Goal: Obtain resource: Obtain resource

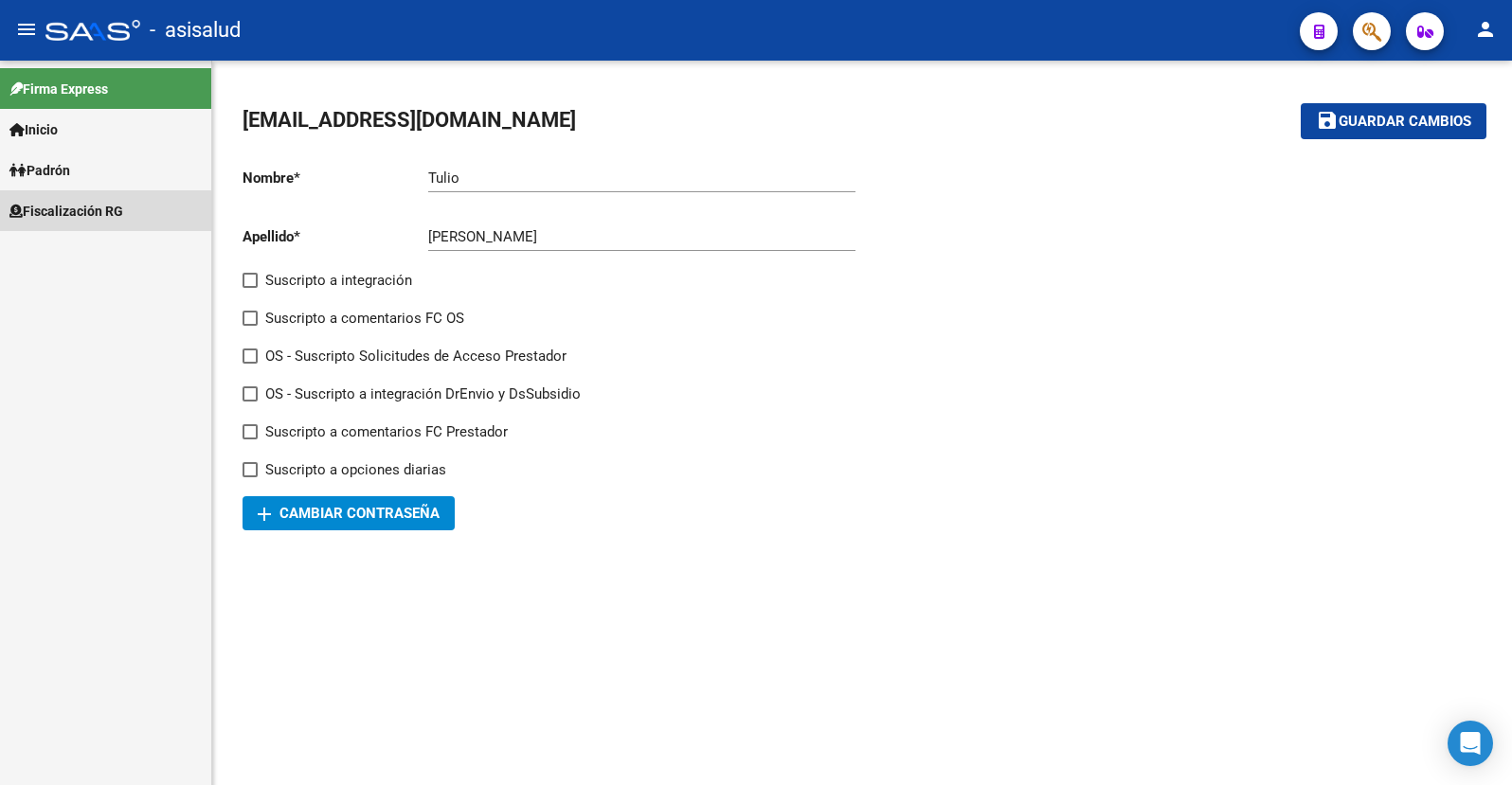
click at [67, 213] on span "Fiscalización RG" at bounding box center [67, 211] width 114 height 21
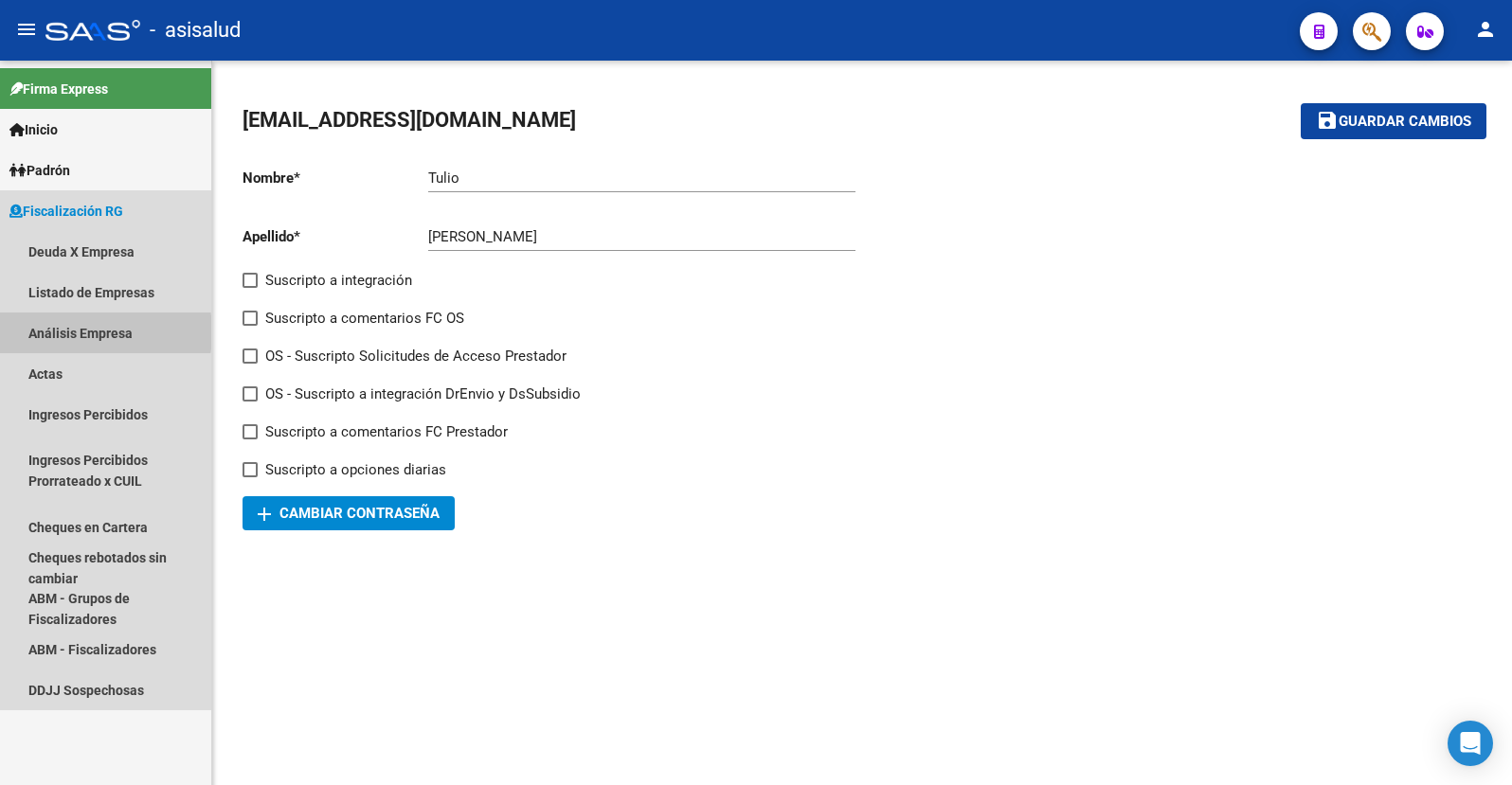
click at [57, 333] on link "Análisis Empresa" at bounding box center [106, 333] width 211 height 41
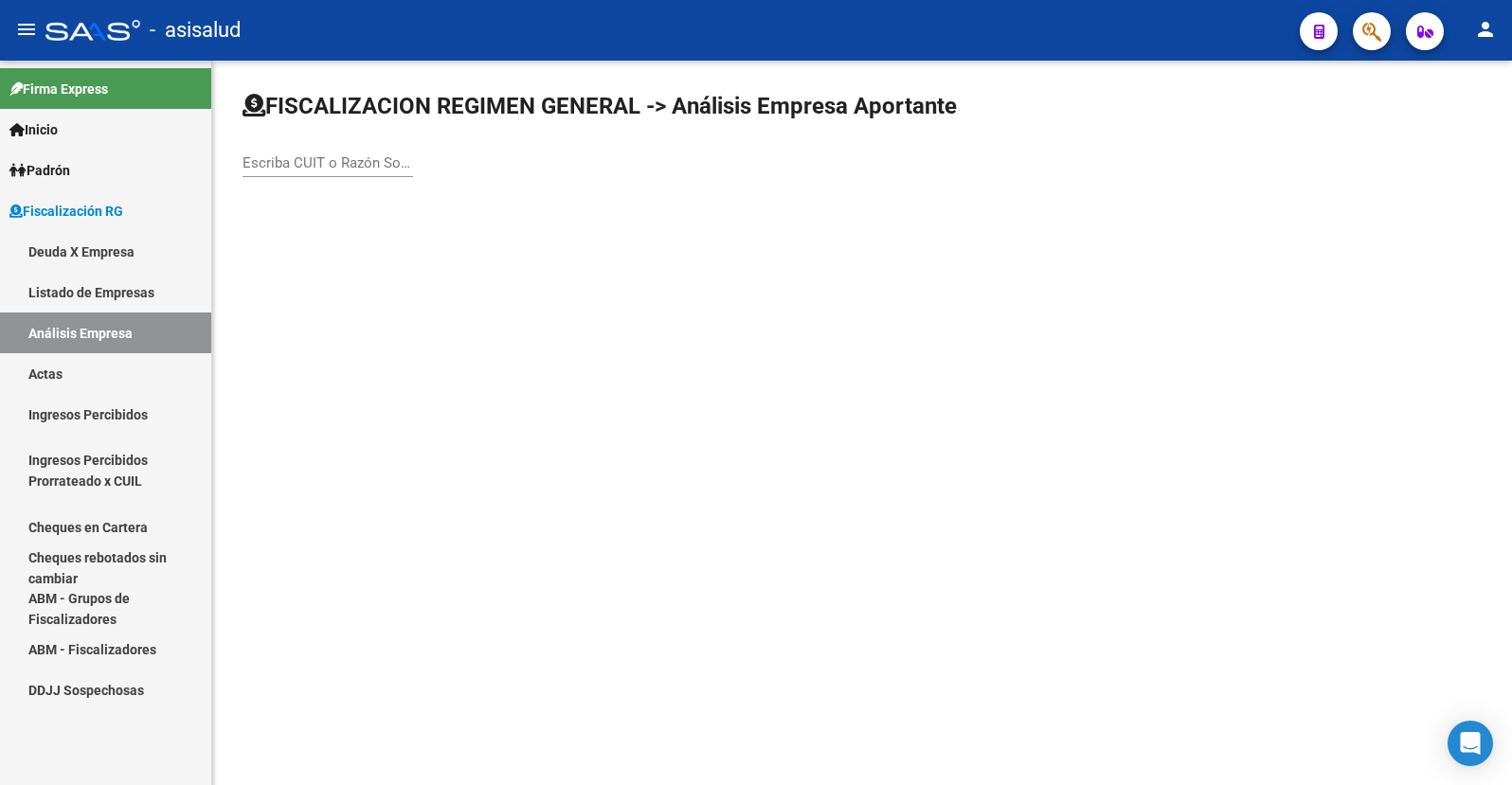
click at [300, 171] on div "Escriba CUIT o Razón Social para buscar" at bounding box center [327, 156] width 170 height 41
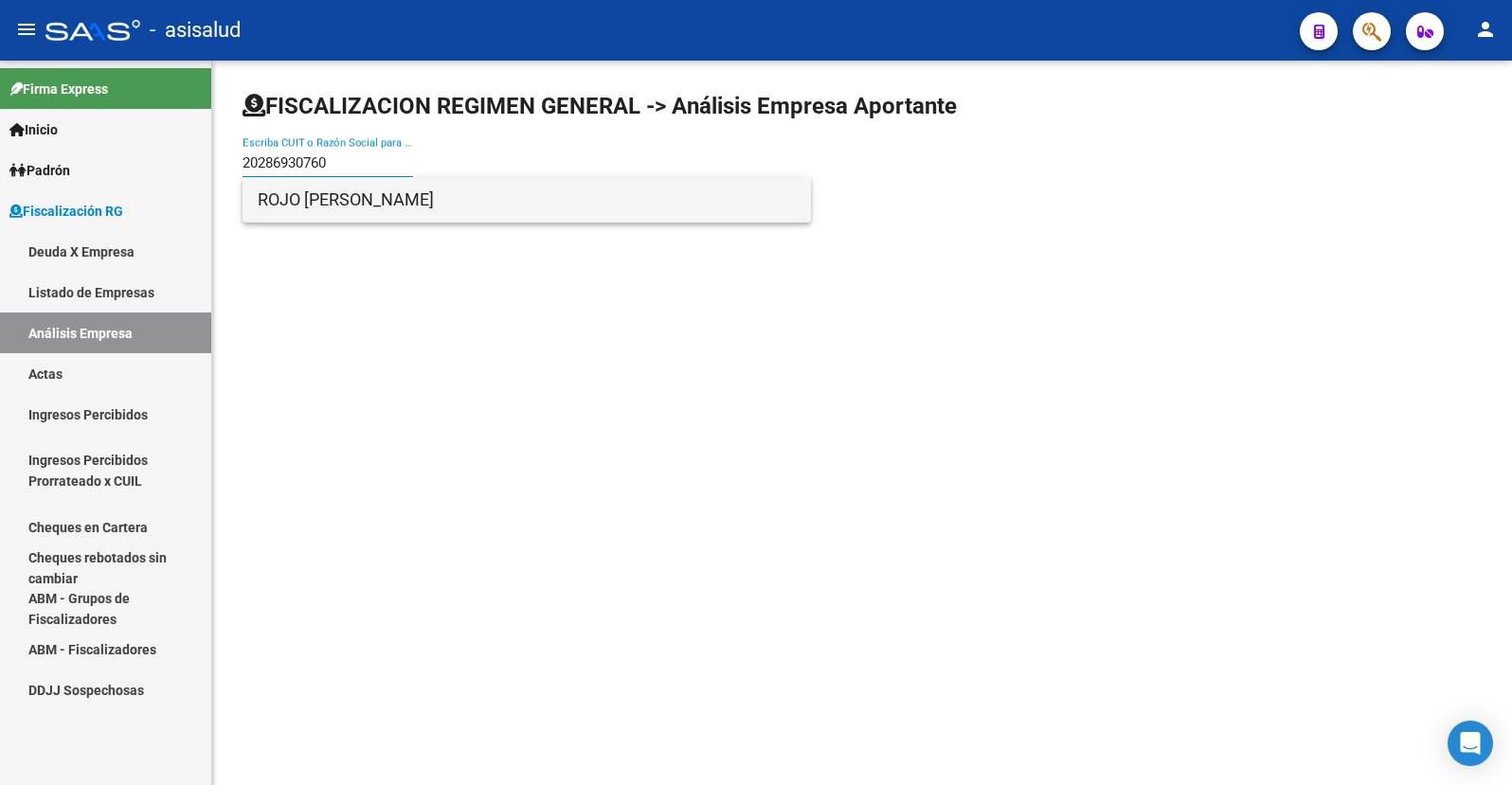
type input "20286930760"
click at [334, 199] on span "ROJO [PERSON_NAME]" at bounding box center [527, 200] width 538 height 46
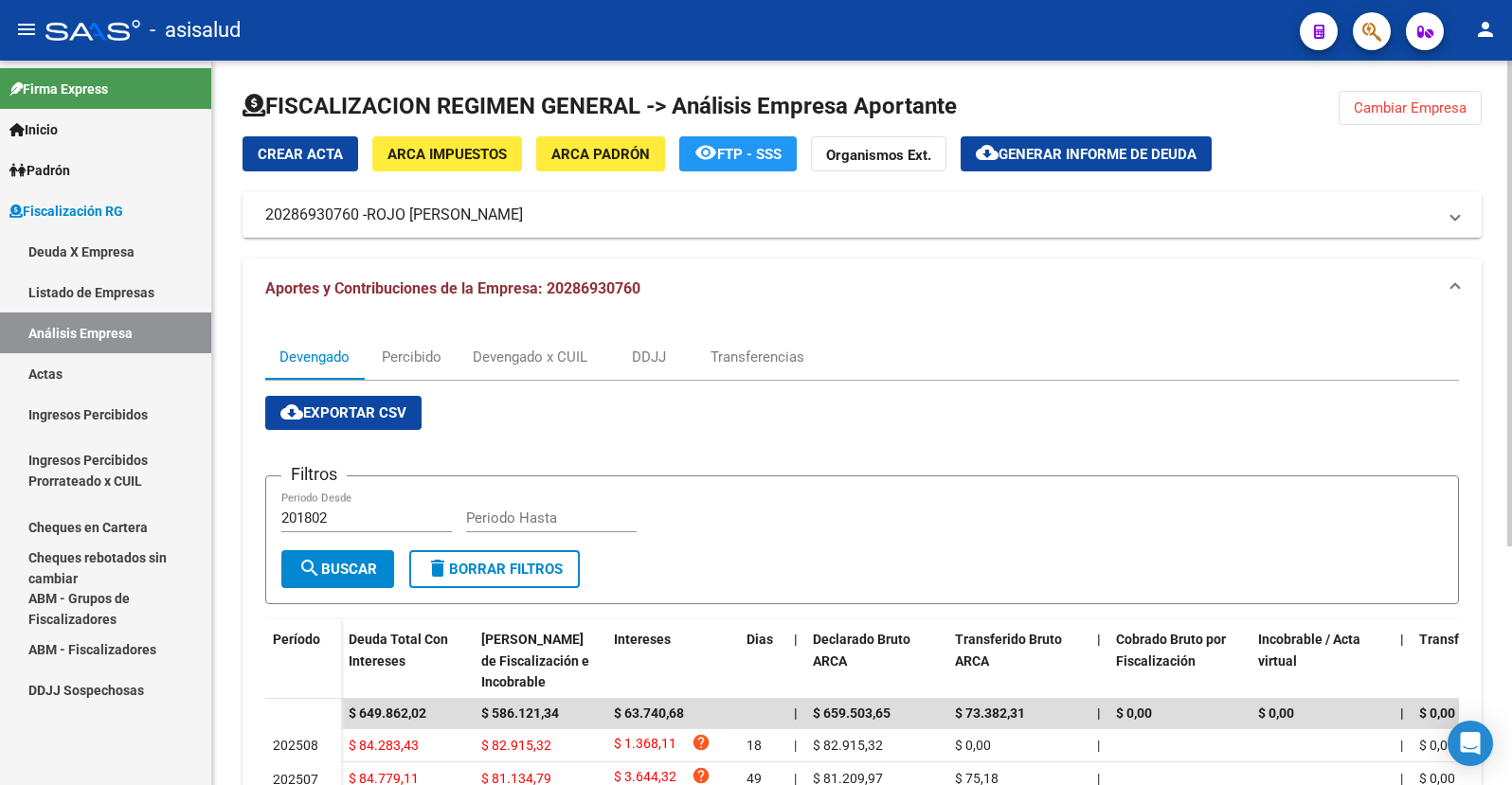
click at [1042, 143] on button "cloud_download Generar informe de deuda" at bounding box center [1086, 153] width 251 height 35
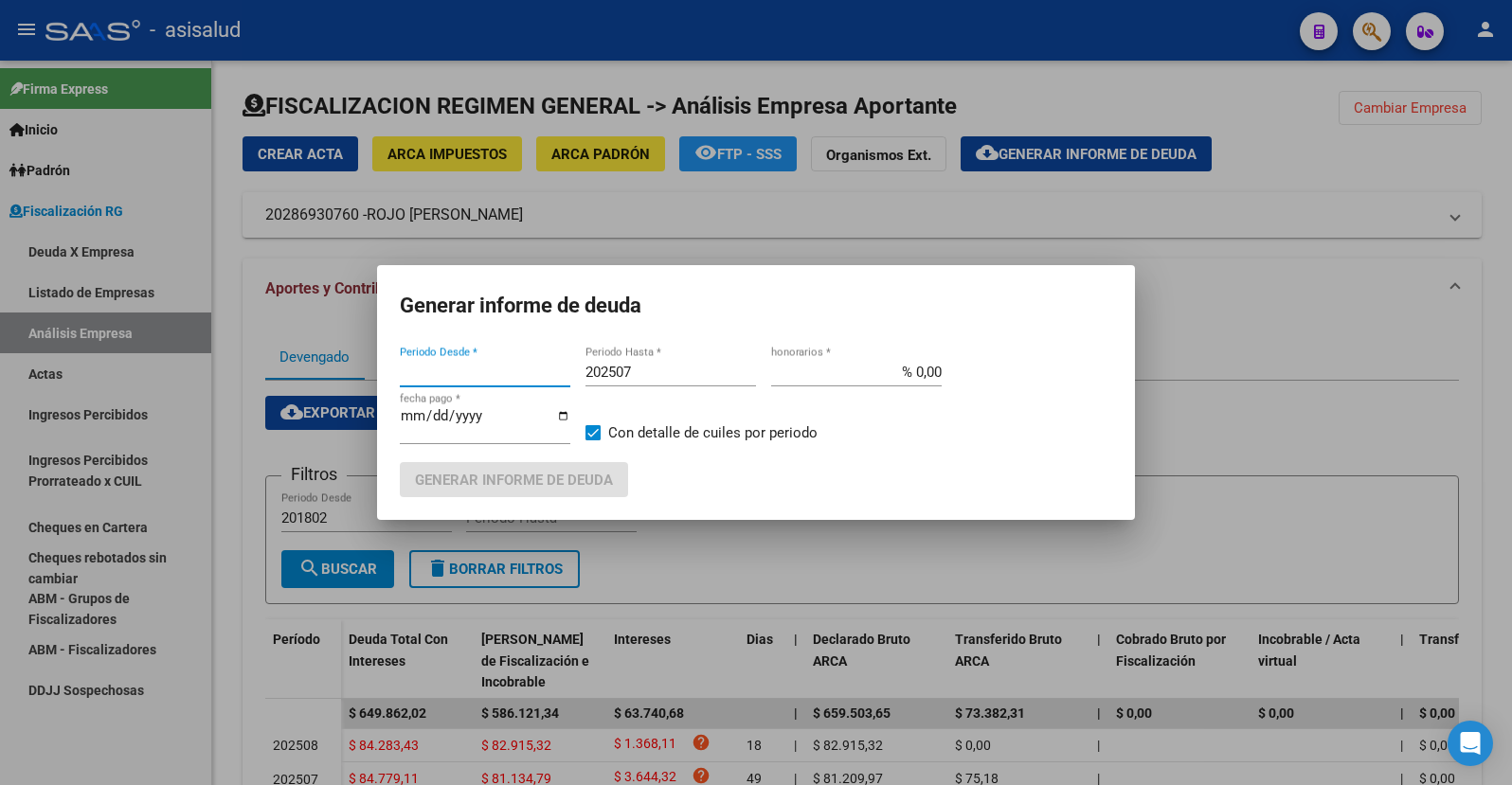
type input "201802"
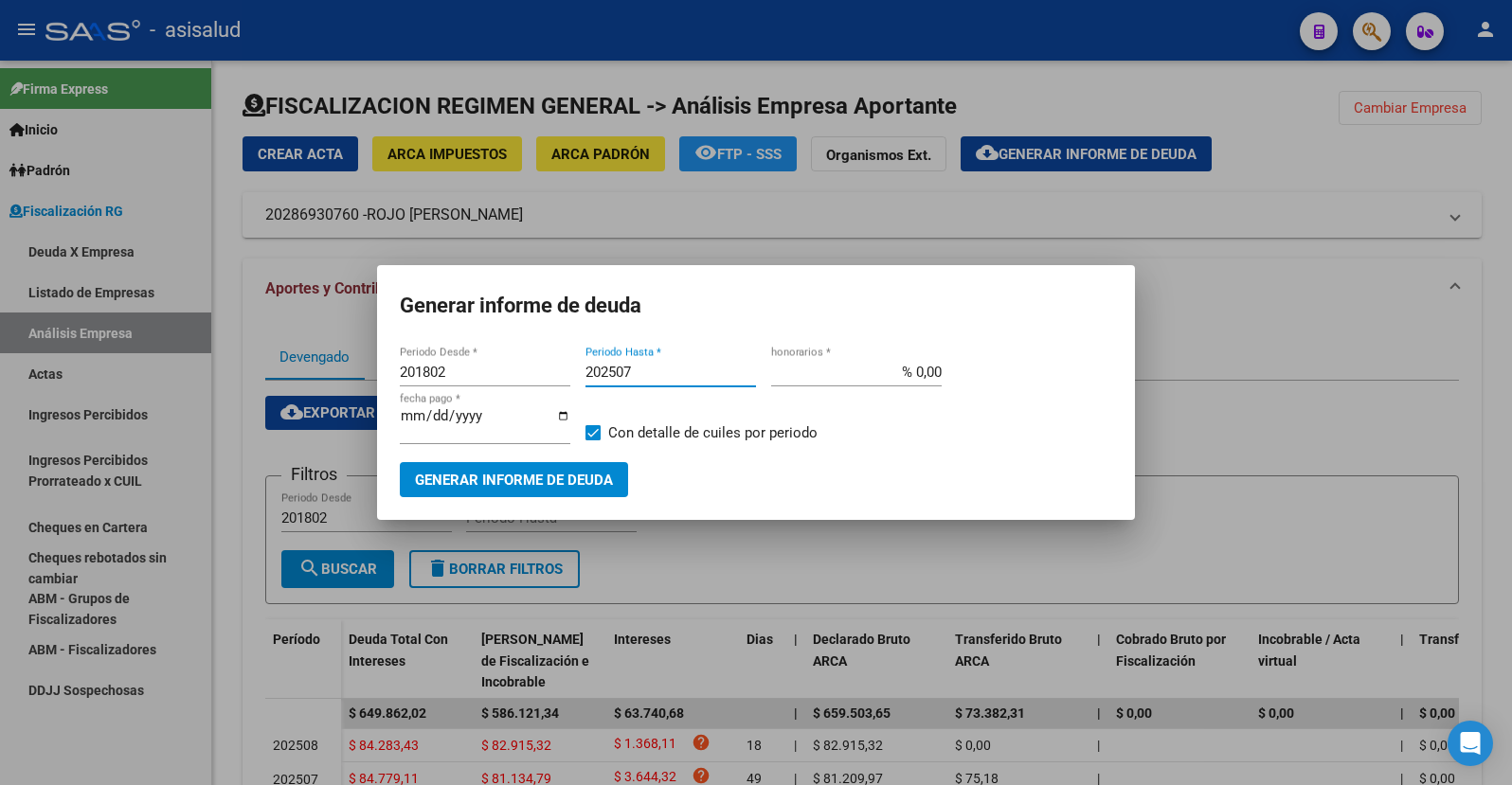
click at [640, 374] on input "202507" at bounding box center [670, 373] width 170 height 17
type input "202509"
click at [915, 369] on input "% 0,00" at bounding box center [856, 373] width 170 height 17
type input "% 10,00"
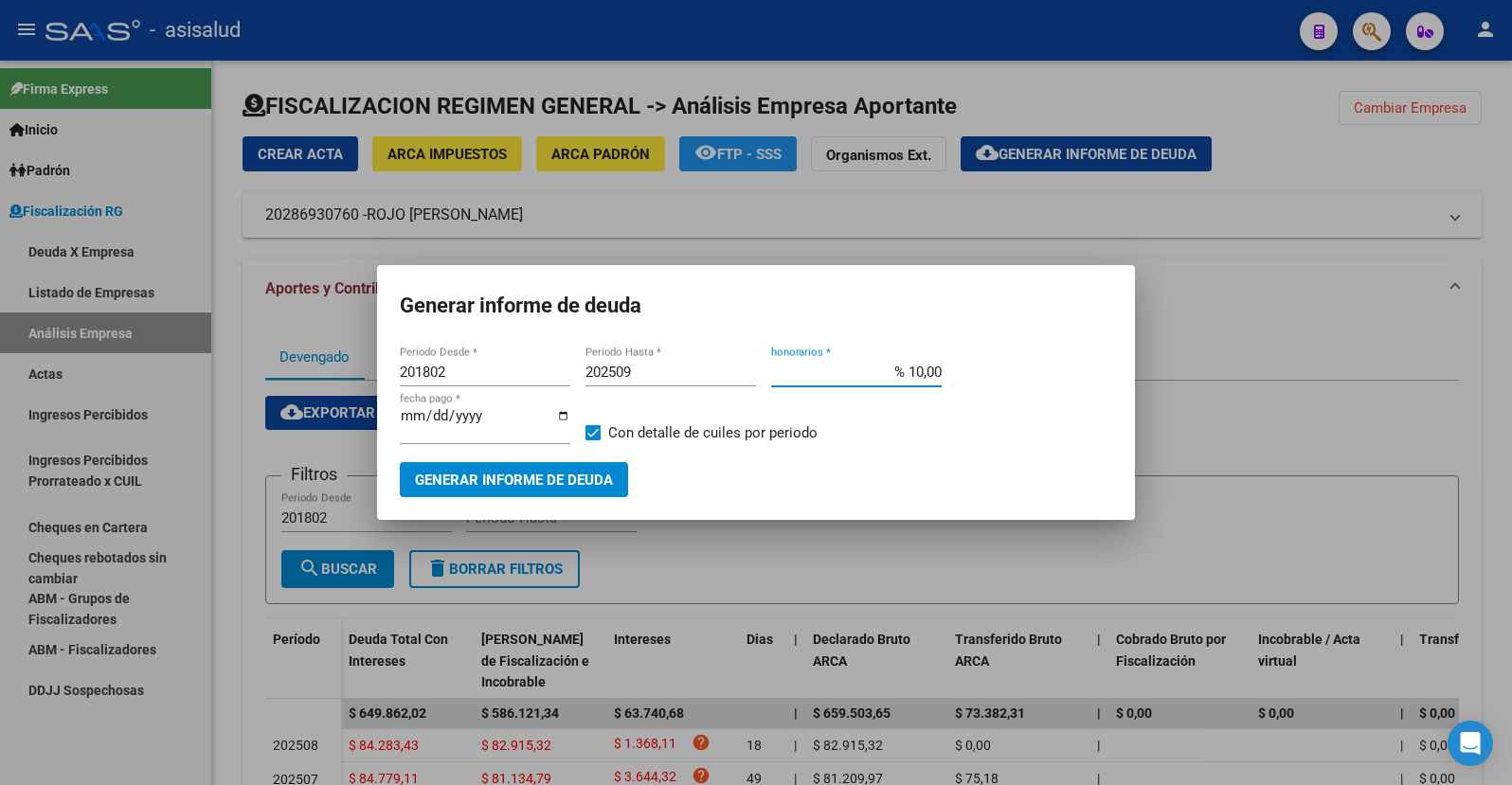
click at [433, 418] on input "[DATE]" at bounding box center [485, 423] width 170 height 30
click at [433, 419] on input "[DATE]" at bounding box center [485, 423] width 170 height 30
click at [437, 416] on input "[DATE]" at bounding box center [485, 423] width 170 height 30
click at [419, 415] on input "[DATE]" at bounding box center [485, 423] width 170 height 30
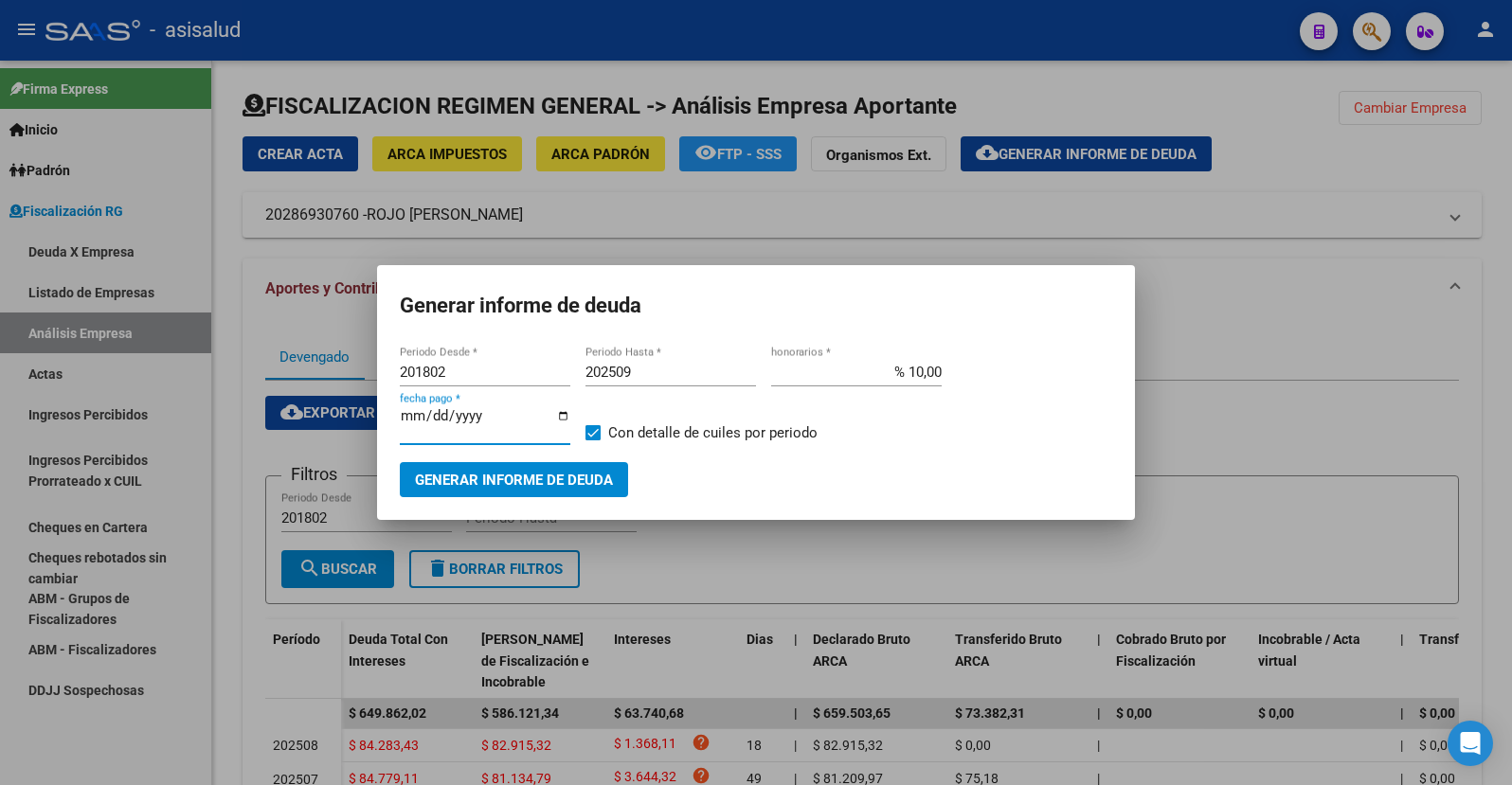
click at [433, 412] on input "[DATE]" at bounding box center [485, 423] width 170 height 30
type input "[DATE]"
click at [499, 468] on button "Generar informe de deuda" at bounding box center [514, 479] width 228 height 35
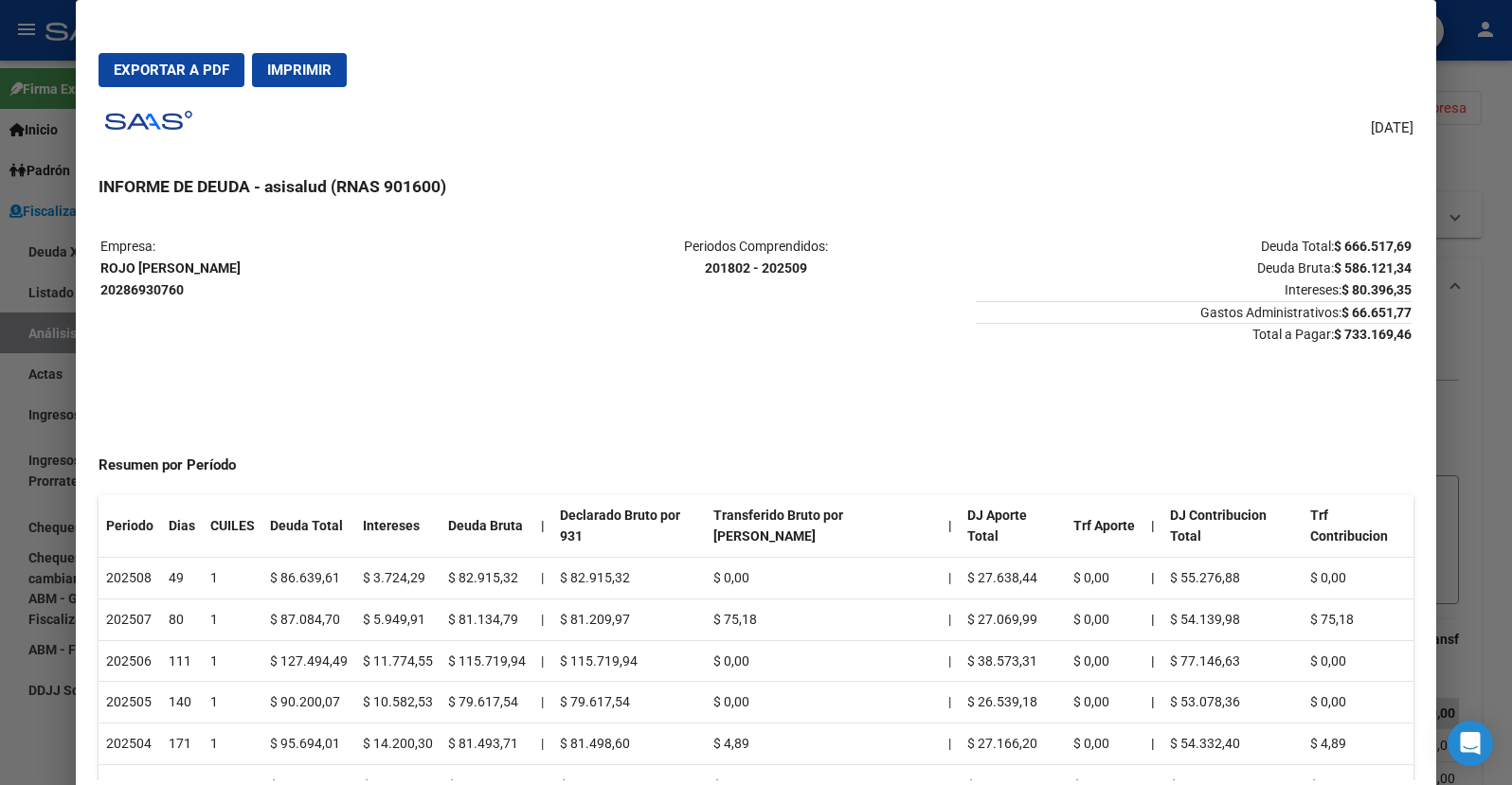
click at [172, 73] on span "Exportar a PDF" at bounding box center [172, 70] width 116 height 17
